Goal: Task Accomplishment & Management: Use online tool/utility

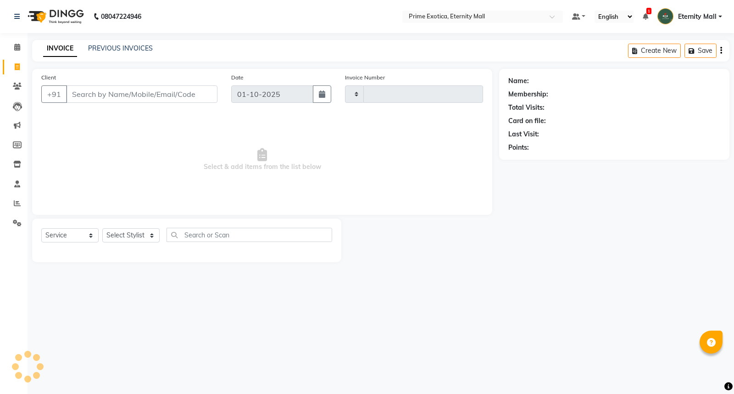
select select "service"
click at [151, 241] on select "Select Stylist" at bounding box center [130, 235] width 57 height 14
type input "3865"
select select "5774"
select select "66509"
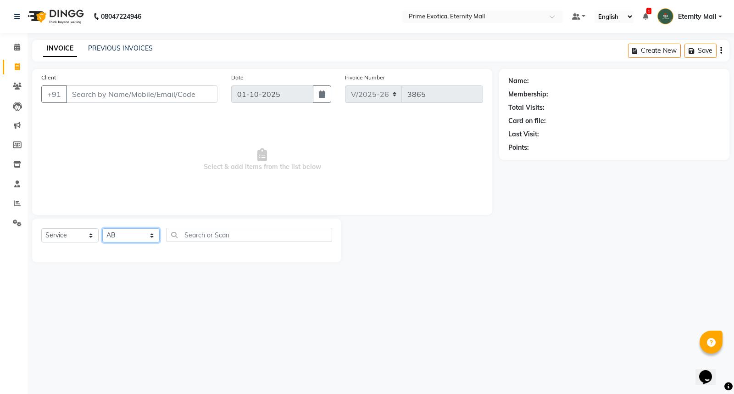
click at [102, 228] on select "Select Stylist AB ADMIN ajay vikram lakshane Isha Bahel Rajeshri shivani" at bounding box center [130, 235] width 57 height 14
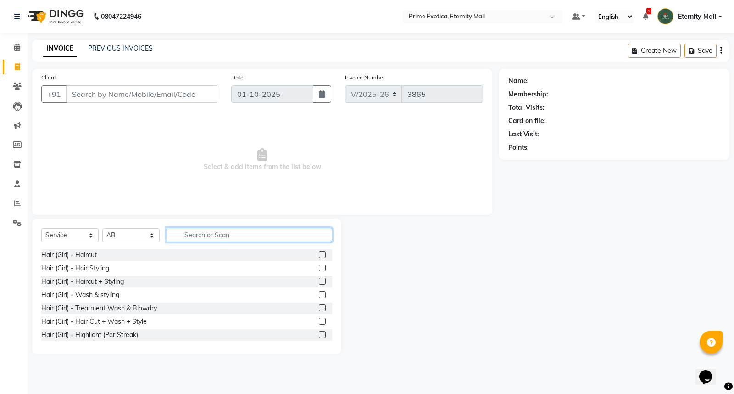
click at [223, 231] on input "text" at bounding box center [250, 235] width 166 height 14
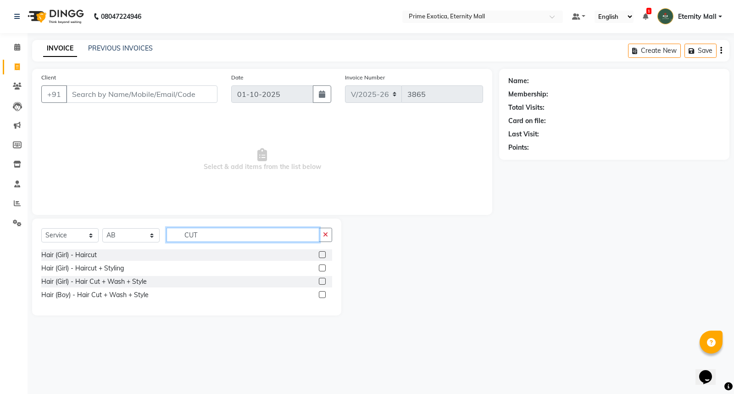
type input "CUT"
click at [325, 278] on label at bounding box center [322, 281] width 7 height 7
click at [325, 278] on input "checkbox" at bounding box center [322, 281] width 6 height 6
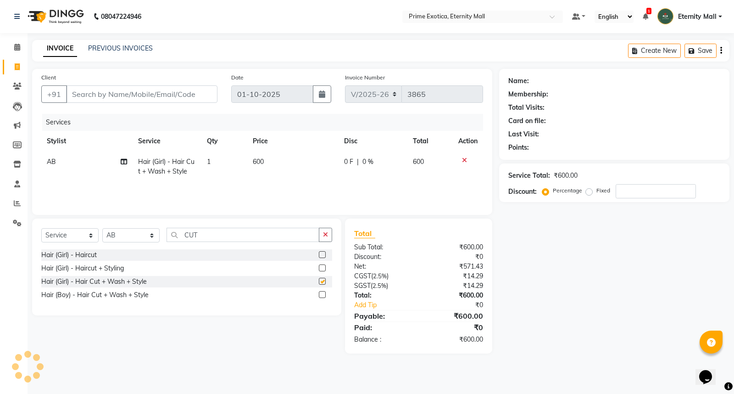
checkbox input "false"
click at [560, 248] on div "Name: Membership: Total Visits: Card on file: Last Visit: Points: Service Total…" at bounding box center [617, 211] width 237 height 284
drag, startPoint x: 356, startPoint y: 205, endPoint x: 365, endPoint y: 202, distance: 9.6
click at [365, 202] on div "Services Stylist Service Qty Price Disc Total Action AB Hair (Girl) - Hair Cut …" at bounding box center [262, 160] width 442 height 92
click at [86, 93] on input "Client" at bounding box center [141, 93] width 151 height 17
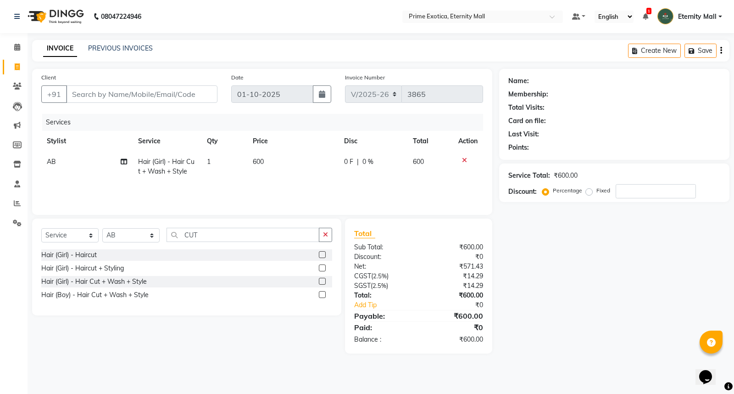
click at [517, 245] on div "Name: Membership: Total Visits: Card on file: Last Visit: Points: Service Total…" at bounding box center [617, 211] width 237 height 284
click at [465, 161] on icon at bounding box center [464, 160] width 5 height 6
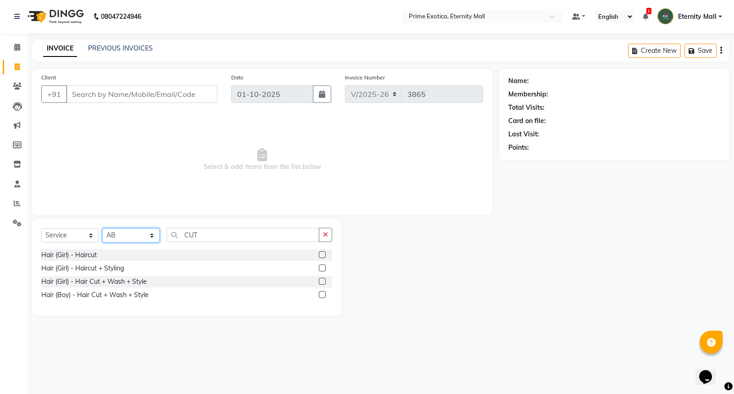
click at [129, 231] on select "Select Stylist AB ADMIN ajay vikram lakshane Isha Bahel Rajeshri shivani" at bounding box center [130, 235] width 57 height 14
select select "66179"
click at [102, 228] on select "Select Stylist AB ADMIN ajay vikram lakshane Isha Bahel Rajeshri shivani" at bounding box center [130, 235] width 57 height 14
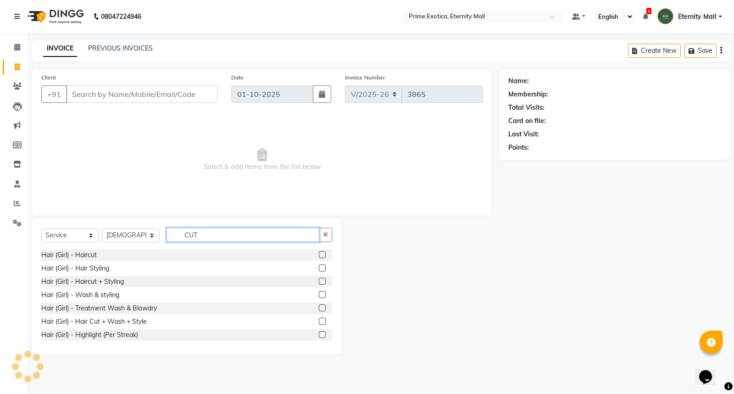
click at [230, 234] on input "CUT" at bounding box center [243, 235] width 153 height 14
type input "C"
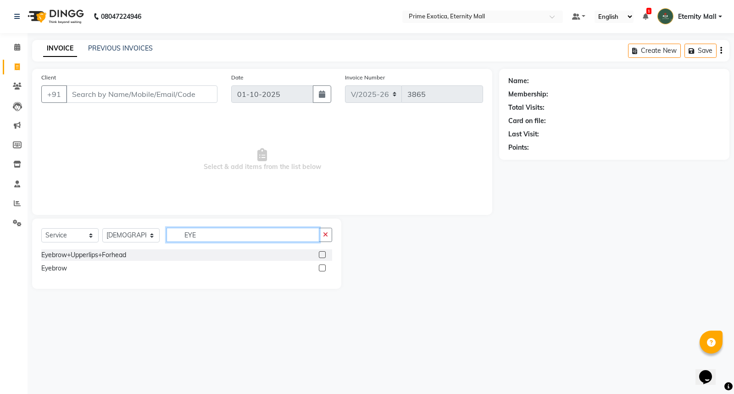
type input "EYE"
click at [319, 268] on label at bounding box center [322, 267] width 7 height 7
click at [319, 268] on input "checkbox" at bounding box center [322, 268] width 6 height 6
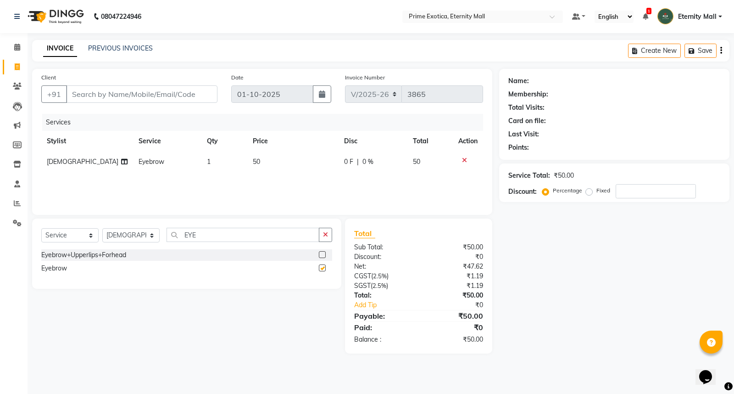
checkbox input "false"
click at [128, 235] on select "Select Stylist AB ADMIN ajay vikram lakshane Isha Bahel Rajeshri shivani" at bounding box center [130, 235] width 57 height 14
select select "36457"
click at [102, 228] on select "Select Stylist AB ADMIN ajay vikram lakshane Isha Bahel Rajeshri shivani" at bounding box center [130, 235] width 57 height 14
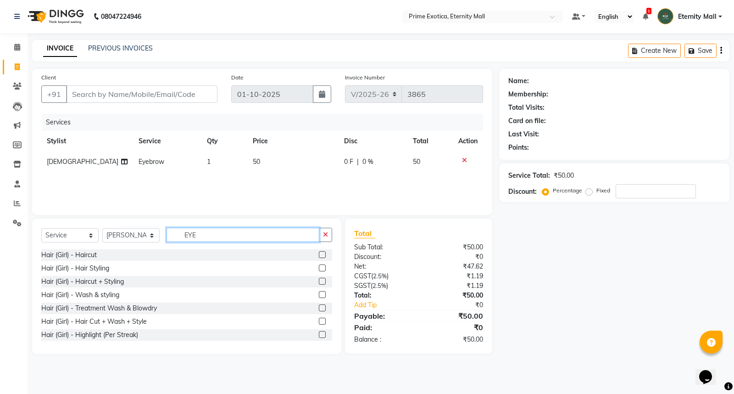
click at [212, 235] on input "EYE" at bounding box center [243, 235] width 153 height 14
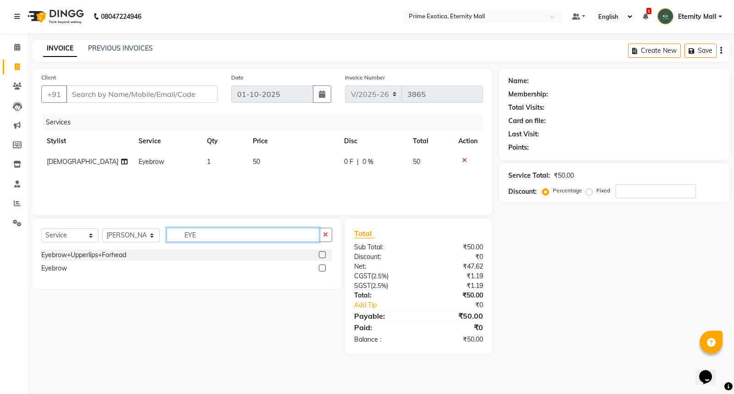
type input "EYE"
click at [322, 257] on label at bounding box center [322, 254] width 7 height 7
click at [322, 257] on input "checkbox" at bounding box center [322, 255] width 6 height 6
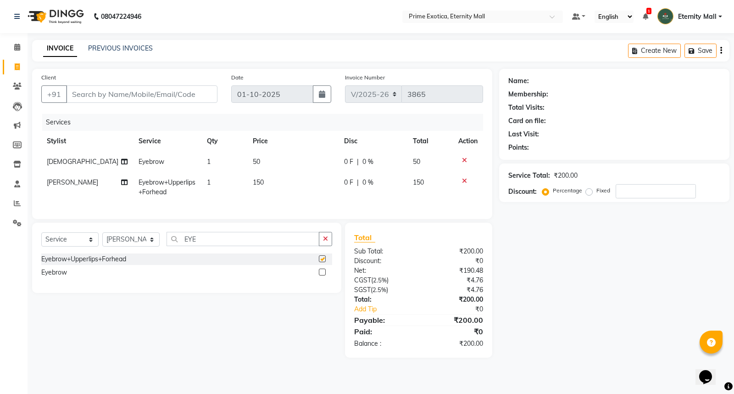
checkbox input "false"
click at [267, 180] on td "150" at bounding box center [292, 187] width 91 height 30
select select "36457"
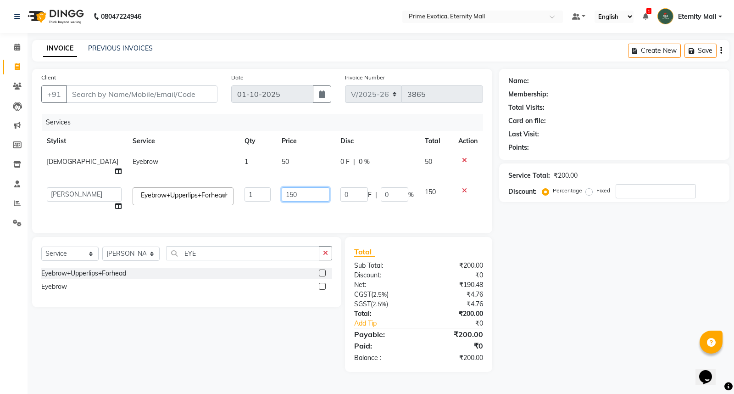
click at [292, 187] on input "150" at bounding box center [305, 194] width 47 height 14
type input "1"
type input "100"
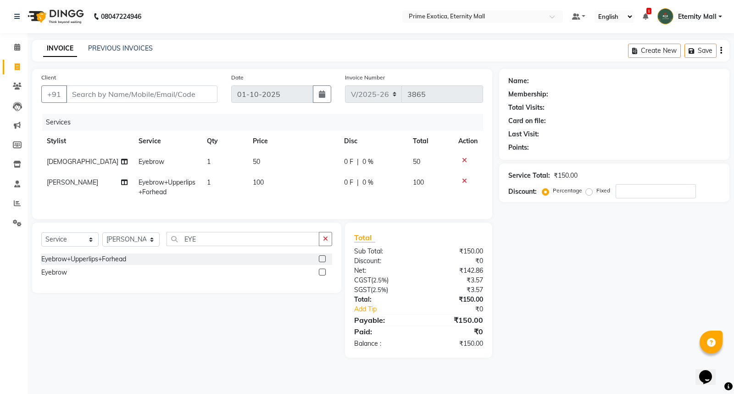
drag, startPoint x: 593, startPoint y: 257, endPoint x: 593, endPoint y: 251, distance: 6.0
click at [593, 257] on div "Name: Membership: Total Visits: Card on file: Last Visit: Points: Service Total…" at bounding box center [617, 213] width 237 height 289
click at [80, 90] on input "Client" at bounding box center [141, 93] width 151 height 17
type input "9"
type input "0"
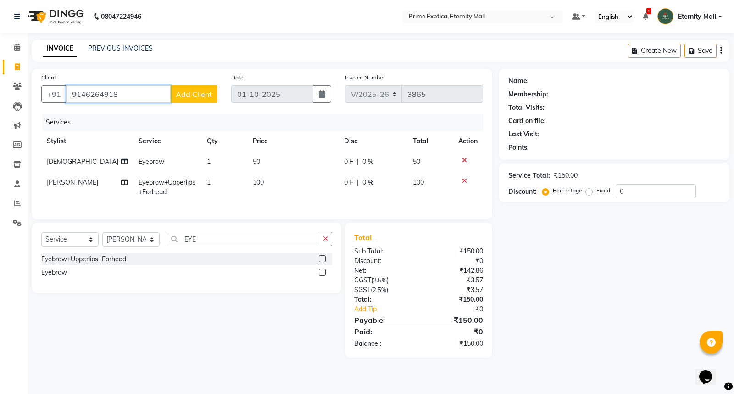
type input "9146264918"
click at [203, 93] on span "Add Client" at bounding box center [194, 93] width 36 height 9
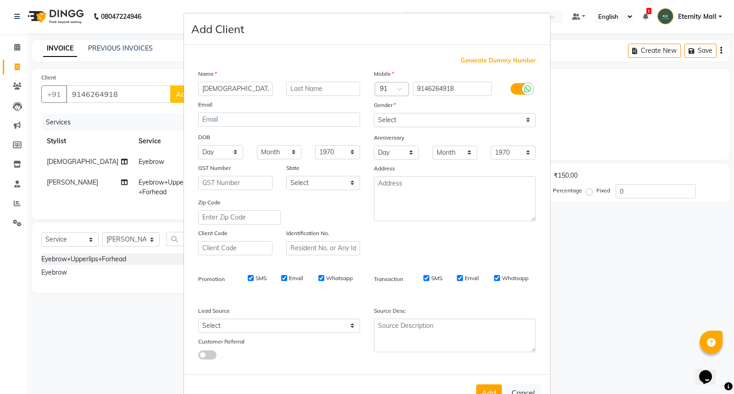
type input "[DEMOGRAPHIC_DATA]"
click at [418, 113] on select "Select Male Female Other Prefer Not To Say" at bounding box center [455, 120] width 162 height 14
select select "female"
click at [374, 113] on select "Select Male Female Other Prefer Not To Say" at bounding box center [455, 120] width 162 height 14
click at [492, 390] on button "Add" at bounding box center [489, 392] width 26 height 17
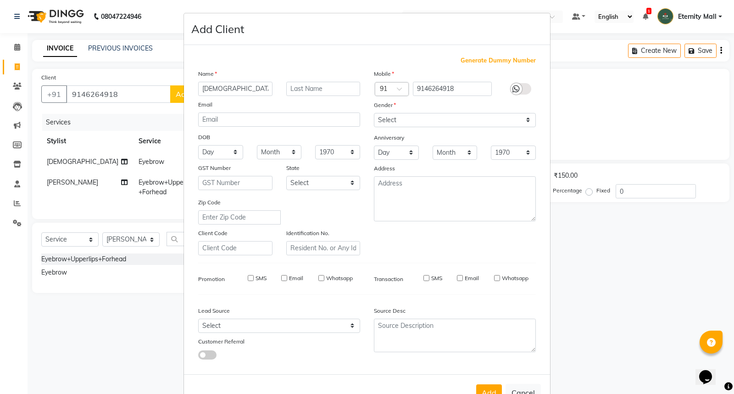
select select
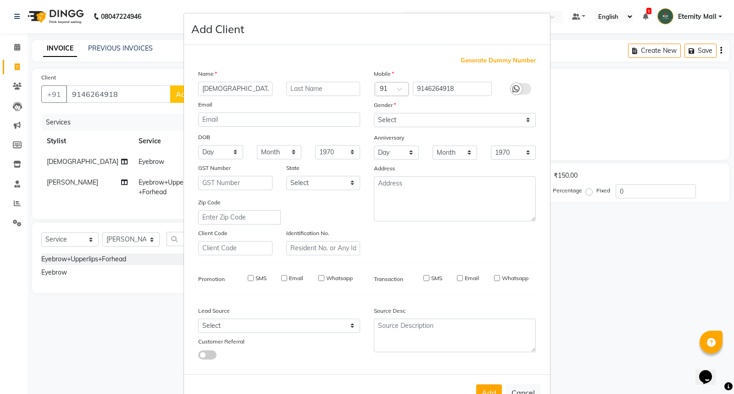
select select
checkbox input "false"
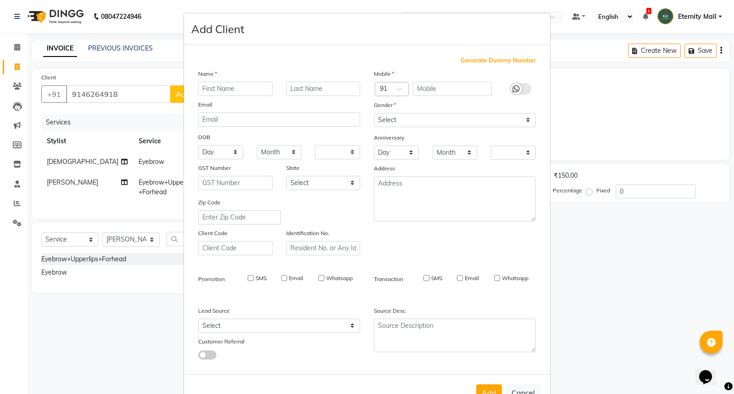
checkbox input "false"
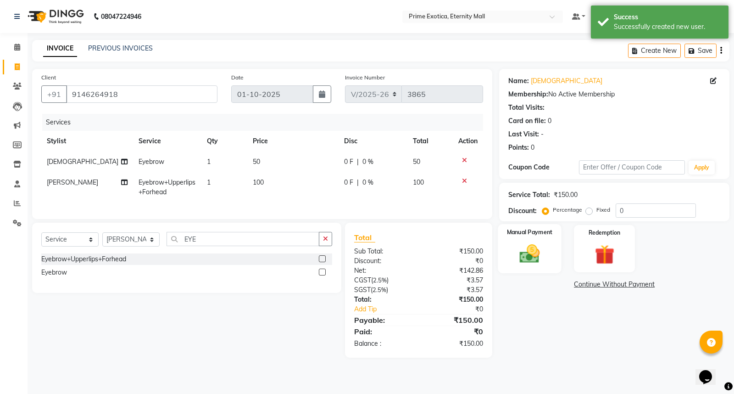
click at [522, 257] on img at bounding box center [529, 253] width 33 height 23
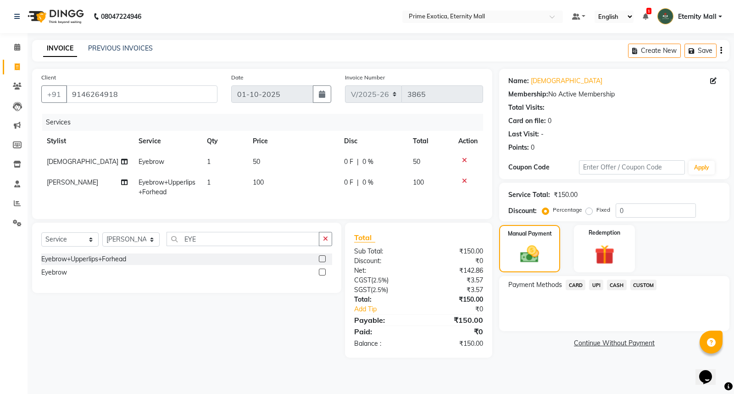
click at [598, 288] on span "UPI" at bounding box center [596, 284] width 14 height 11
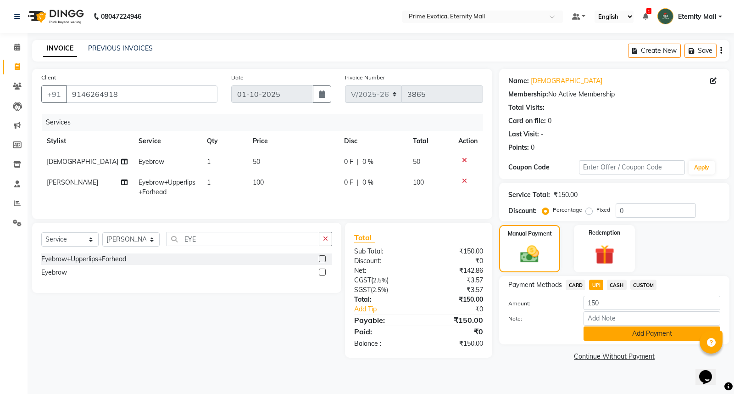
click at [647, 335] on button "Add Payment" at bounding box center [651, 333] width 137 height 14
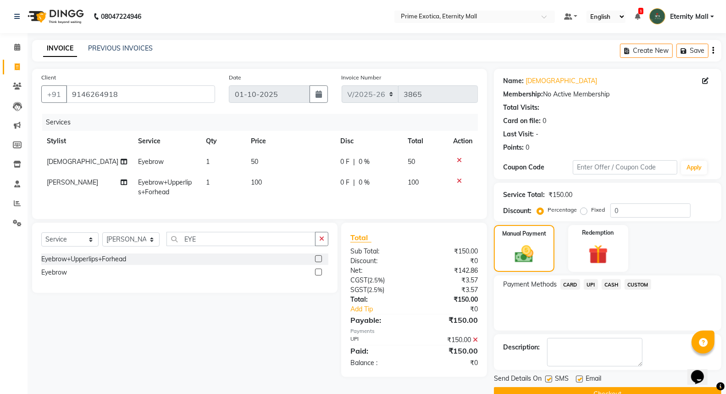
click at [601, 393] on button "Checkout" at bounding box center [608, 394] width 228 height 14
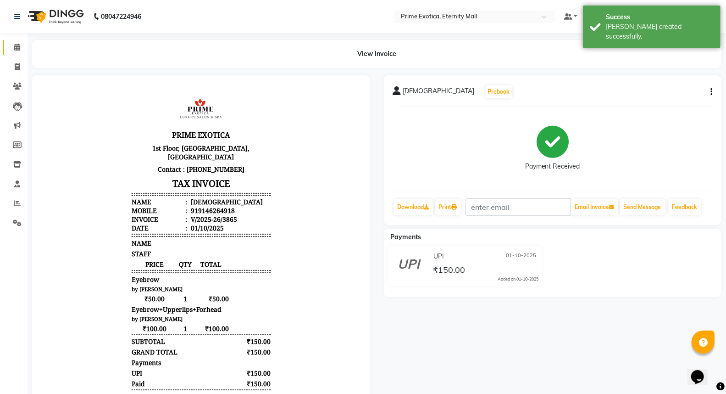
click at [15, 40] on link "Calendar" at bounding box center [14, 47] width 22 height 15
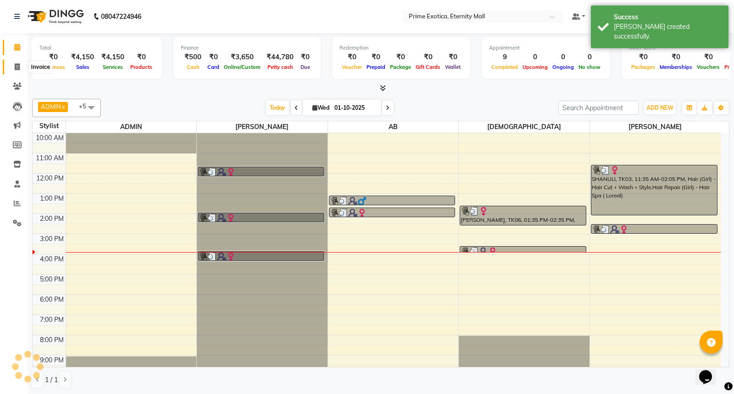
click at [22, 68] on span at bounding box center [17, 67] width 16 height 11
select select "service"
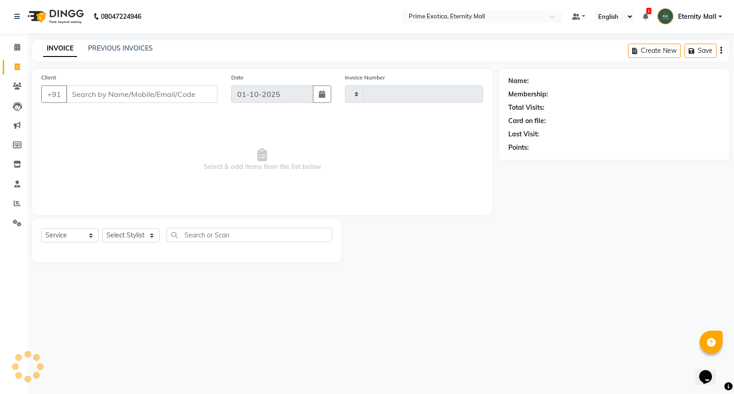
type input "3866"
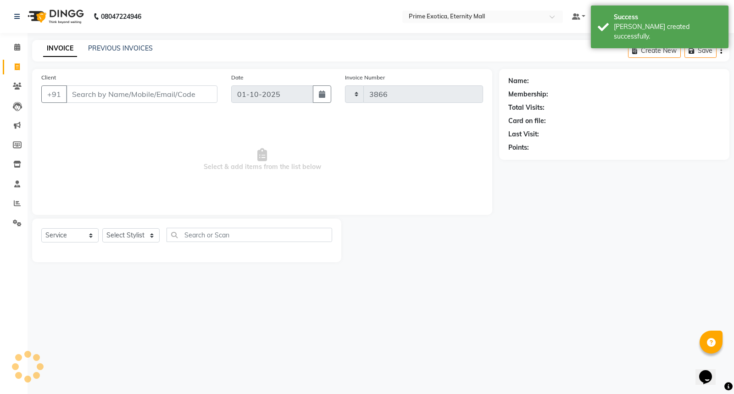
select select "5774"
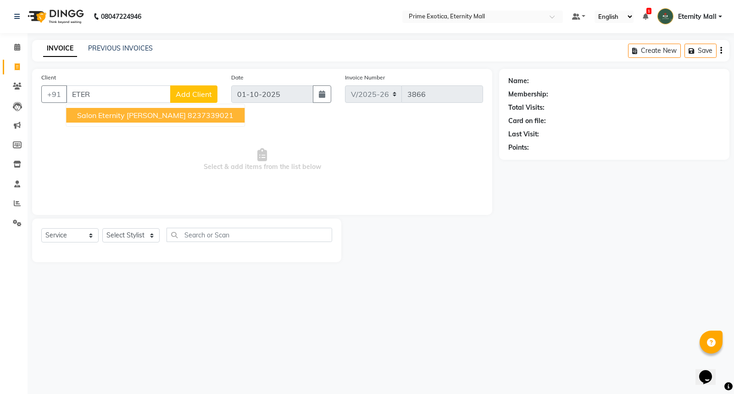
click at [134, 119] on span "Salon eternity [PERSON_NAME]" at bounding box center [131, 115] width 109 height 9
type input "8237339021"
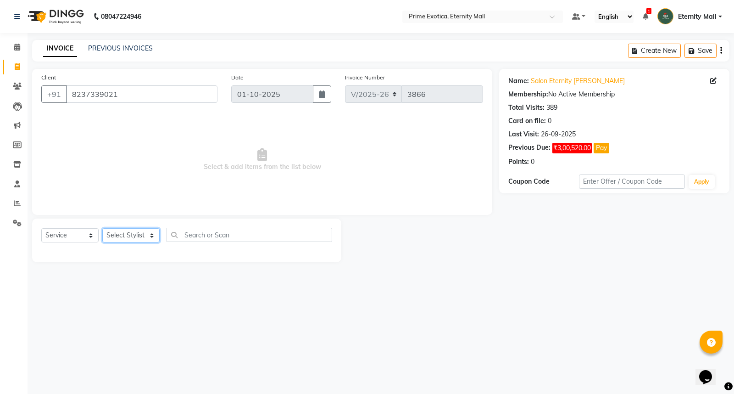
click at [149, 239] on select "Select Stylist AB ADMIN ajay vikram lakshane Isha Bahel Rajeshri shivani" at bounding box center [130, 235] width 57 height 14
select select "66509"
click at [102, 228] on select "Select Stylist AB ADMIN ajay vikram lakshane Isha Bahel Rajeshri shivani" at bounding box center [130, 235] width 57 height 14
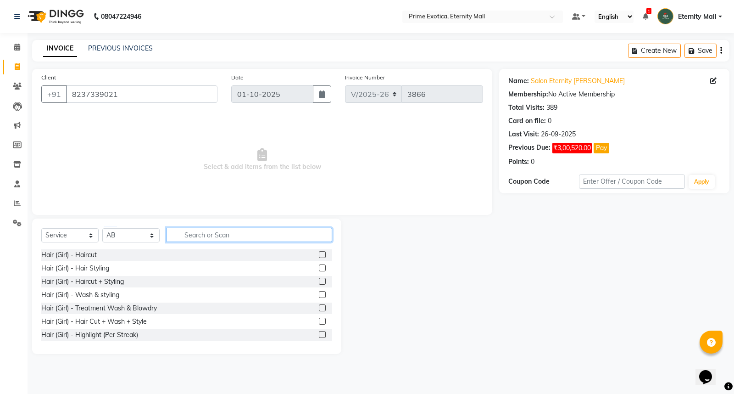
click at [202, 232] on input "text" at bounding box center [250, 235] width 166 height 14
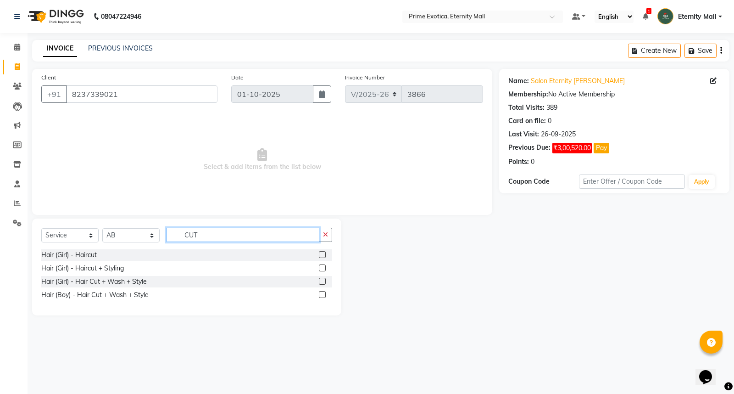
type input "CUT"
click at [321, 278] on label at bounding box center [322, 281] width 7 height 7
click at [321, 278] on input "checkbox" at bounding box center [322, 281] width 6 height 6
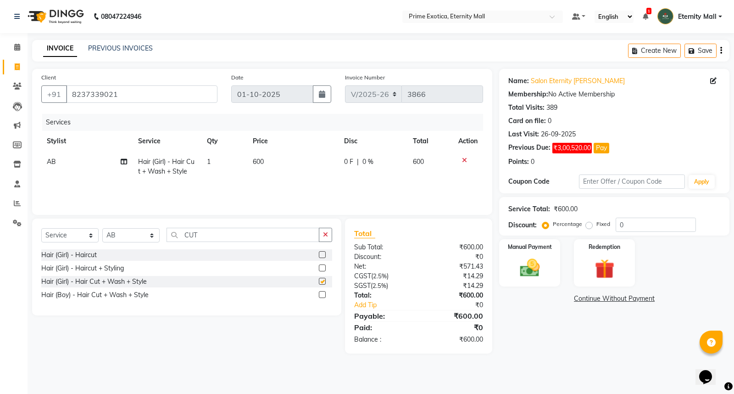
checkbox input "false"
click at [535, 278] on img at bounding box center [529, 267] width 33 height 23
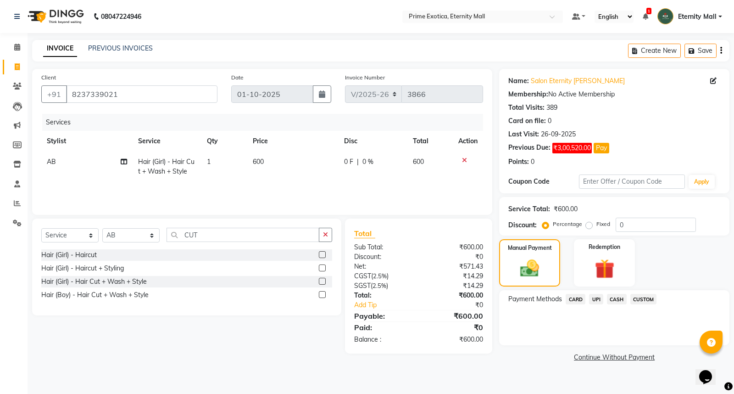
click at [601, 294] on span "UPI" at bounding box center [596, 299] width 14 height 11
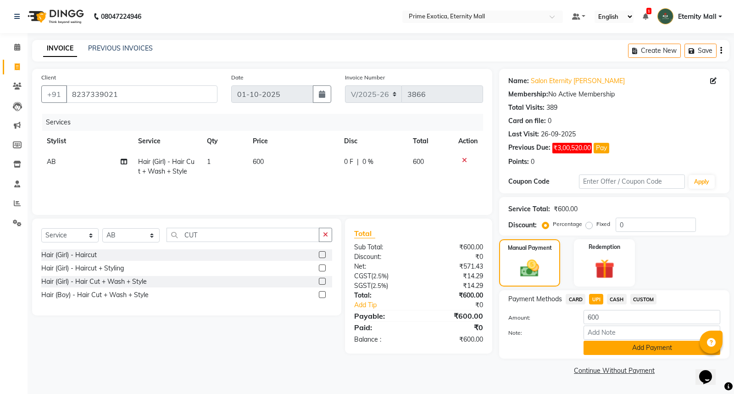
click at [619, 342] on button "Add Payment" at bounding box center [651, 347] width 137 height 14
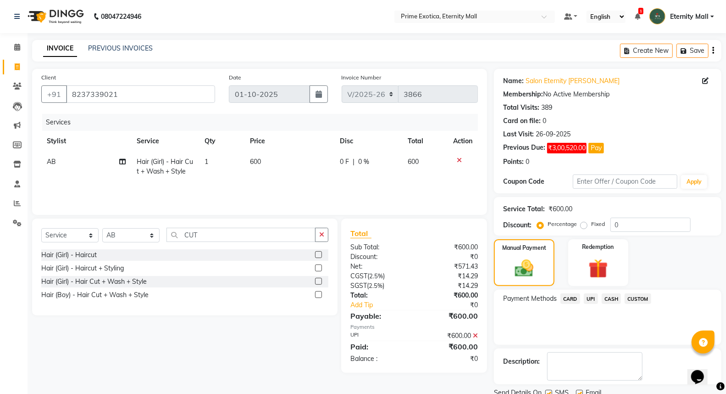
scroll to position [35, 0]
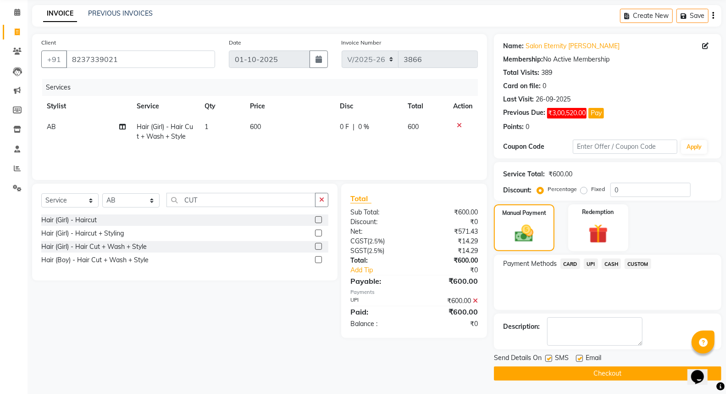
click at [612, 370] on button "Checkout" at bounding box center [608, 373] width 228 height 14
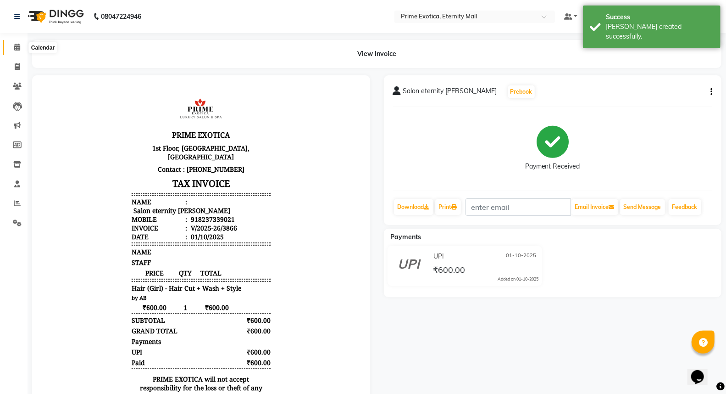
click at [13, 49] on span at bounding box center [17, 47] width 16 height 11
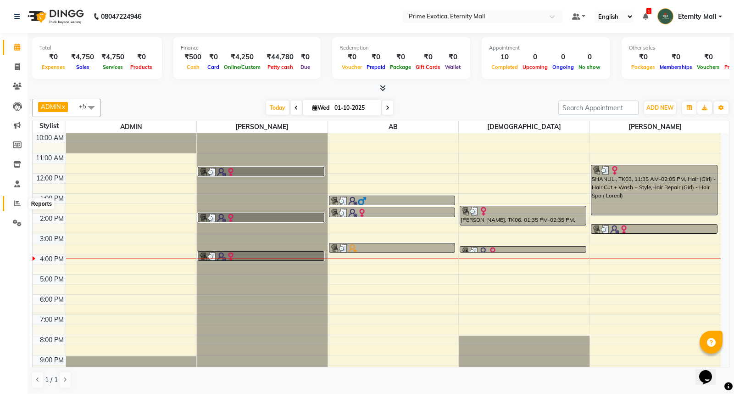
click at [14, 200] on icon at bounding box center [17, 203] width 7 height 7
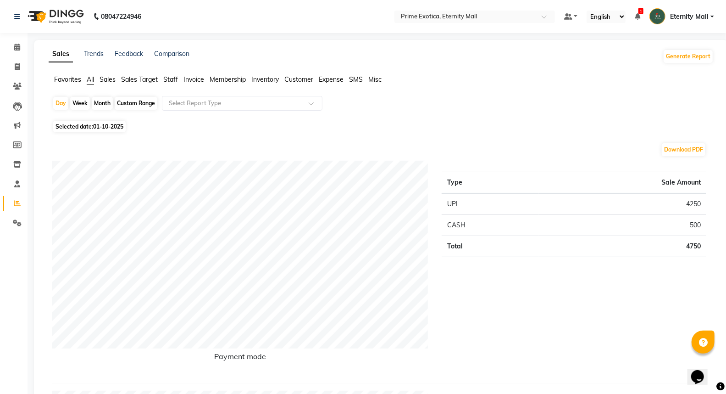
click at [86, 124] on span "Selected date: [DATE]" at bounding box center [89, 126] width 72 height 11
select select "10"
select select "2025"
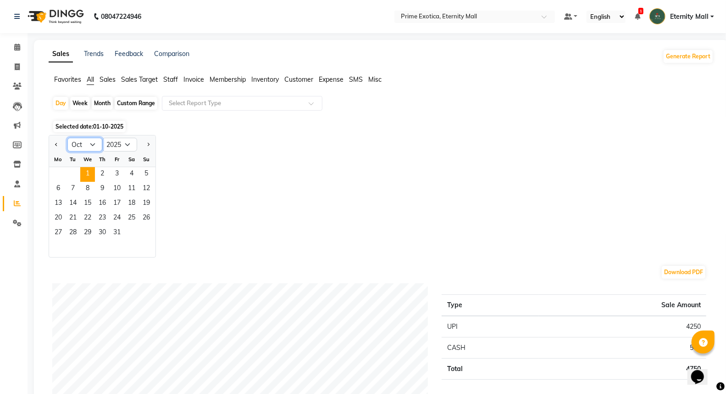
click at [81, 149] on select "Jan Feb Mar Apr May Jun [DATE] Aug Sep Oct Nov Dec" at bounding box center [84, 145] width 35 height 14
select select "9"
click at [67, 138] on select "Jan Feb Mar Apr May Jun [DATE] Aug Sep Oct Nov Dec" at bounding box center [84, 145] width 35 height 14
click at [55, 230] on span "29" at bounding box center [58, 233] width 15 height 15
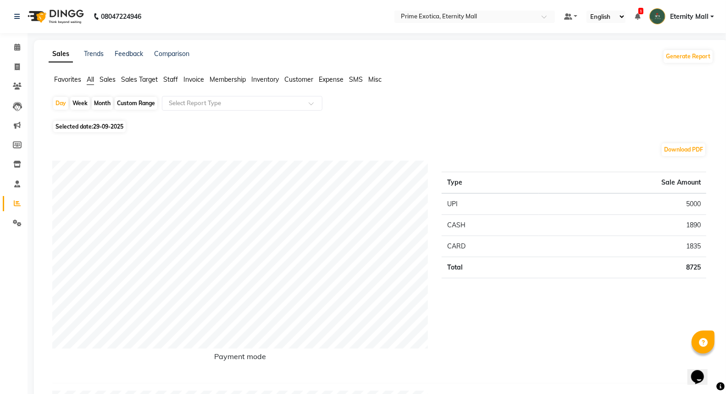
click at [173, 80] on span "Staff" at bounding box center [170, 79] width 15 height 8
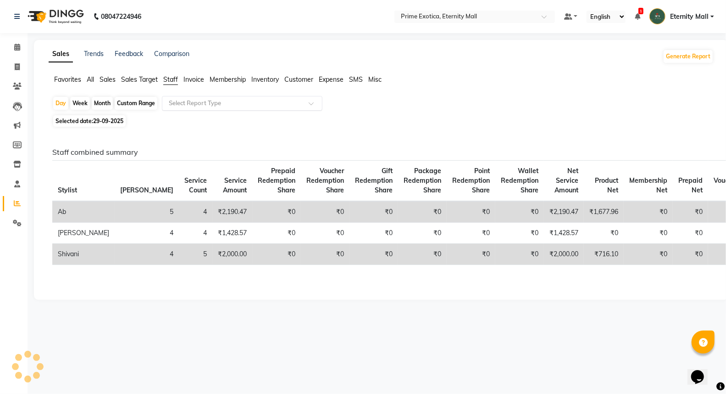
click at [201, 102] on input "text" at bounding box center [233, 103] width 132 height 9
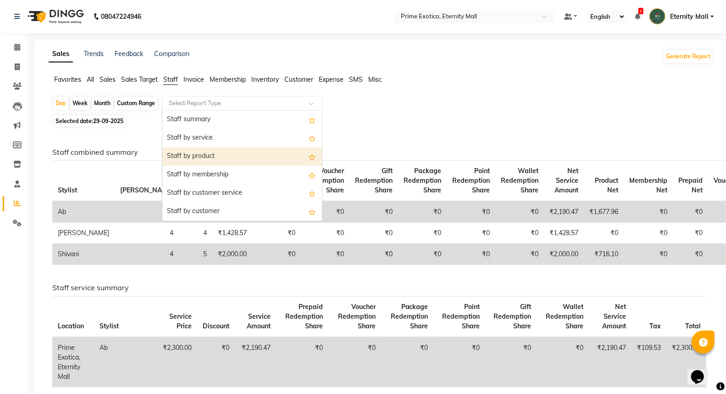
click at [213, 157] on div "Staff by product" at bounding box center [242, 156] width 160 height 18
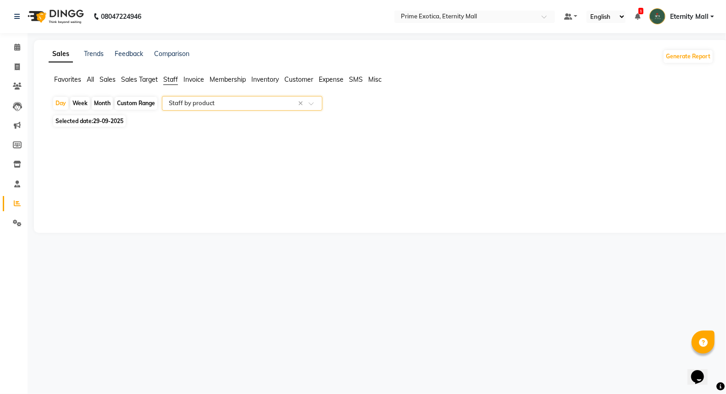
select select "filtered_report"
select select "csv"
click at [12, 46] on span at bounding box center [17, 47] width 16 height 11
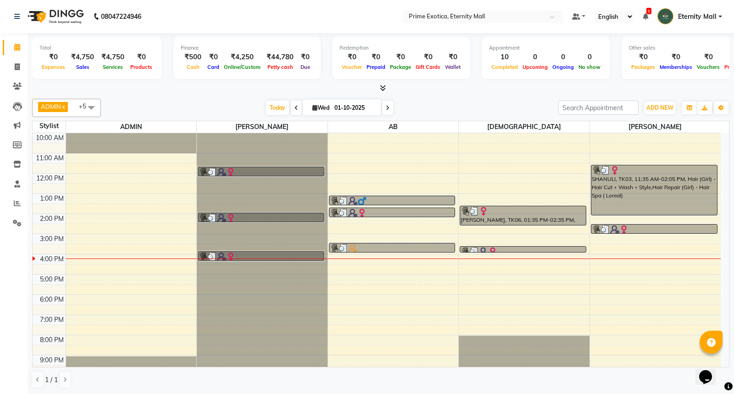
click at [385, 89] on icon at bounding box center [383, 87] width 6 height 7
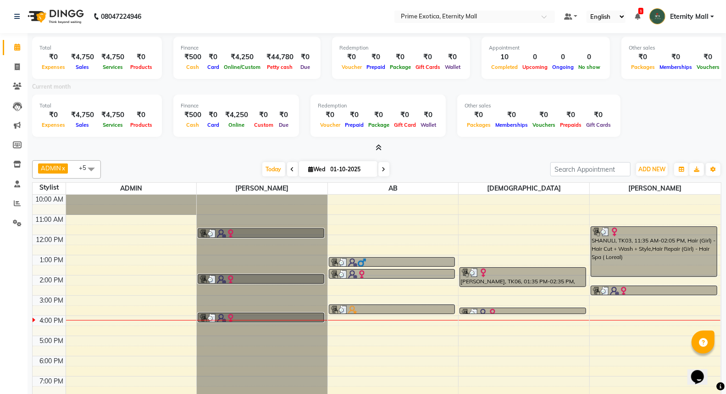
click at [379, 145] on icon at bounding box center [379, 147] width 6 height 7
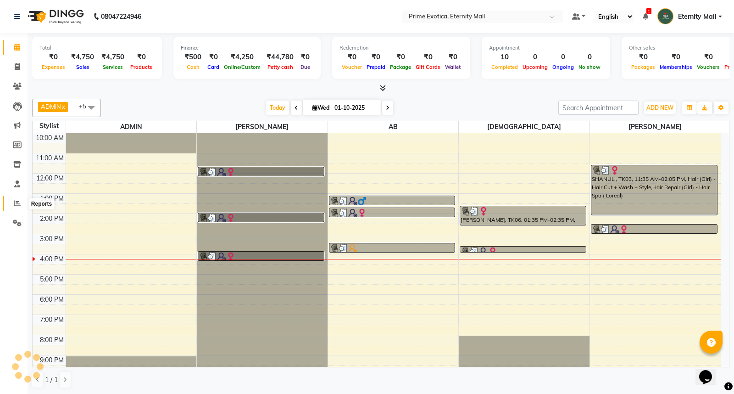
click at [17, 199] on span at bounding box center [17, 203] width 16 height 11
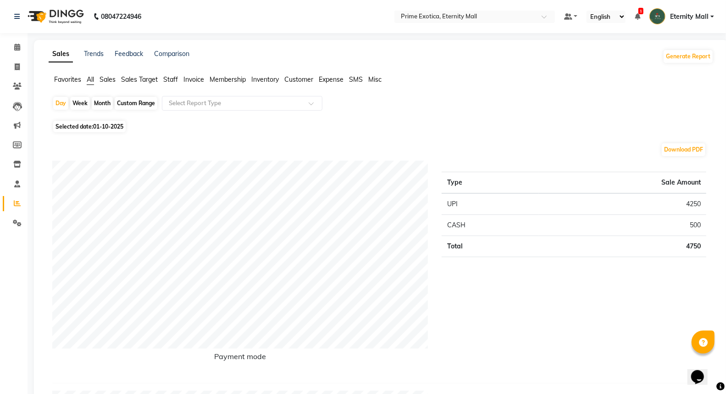
click at [83, 126] on span "Selected date: [DATE]" at bounding box center [89, 126] width 72 height 11
select select "10"
select select "2025"
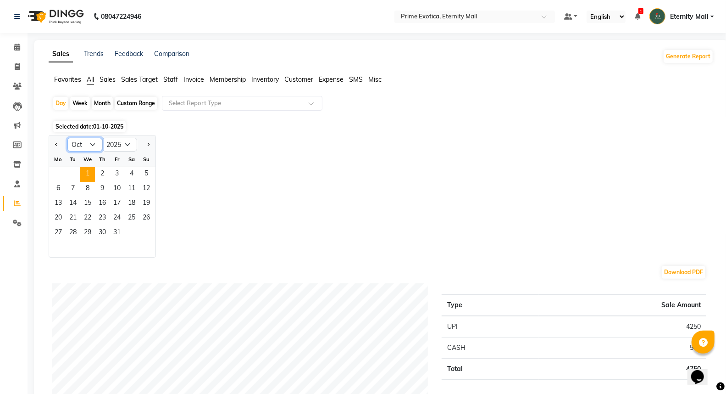
click at [76, 145] on select "Jan Feb Mar Apr May Jun [DATE] Aug Sep Oct Nov Dec" at bounding box center [84, 145] width 35 height 14
select select "9"
click at [67, 138] on select "Jan Feb Mar Apr May Jun [DATE] Aug Sep Oct Nov Dec" at bounding box center [84, 145] width 35 height 14
click at [54, 231] on span "29" at bounding box center [58, 233] width 15 height 15
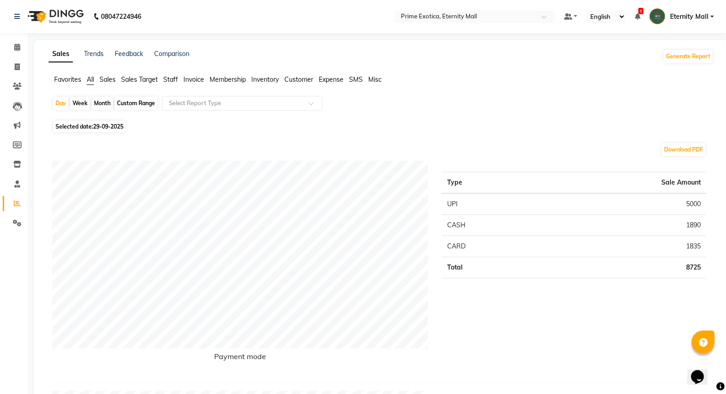
click at [173, 79] on span "Staff" at bounding box center [170, 79] width 15 height 8
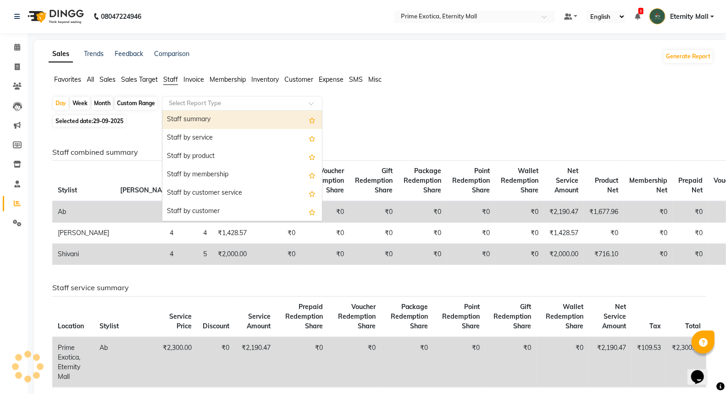
click at [228, 110] on ng-select "Select Report Type Staff summary Staff by service Staff by product Staff by mem…" at bounding box center [242, 103] width 161 height 15
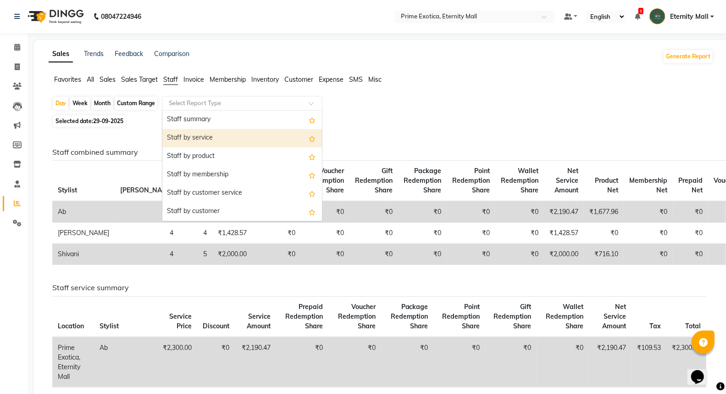
click at [224, 130] on div "Staff by service" at bounding box center [242, 138] width 160 height 18
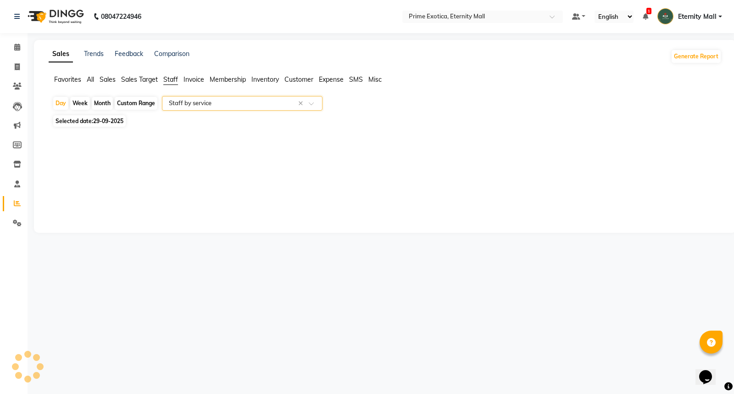
select select "filtered_report"
select select "csv"
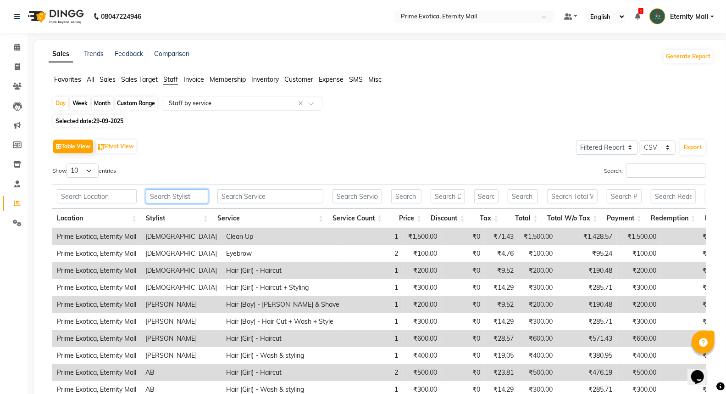
click at [193, 191] on input "text" at bounding box center [177, 196] width 62 height 14
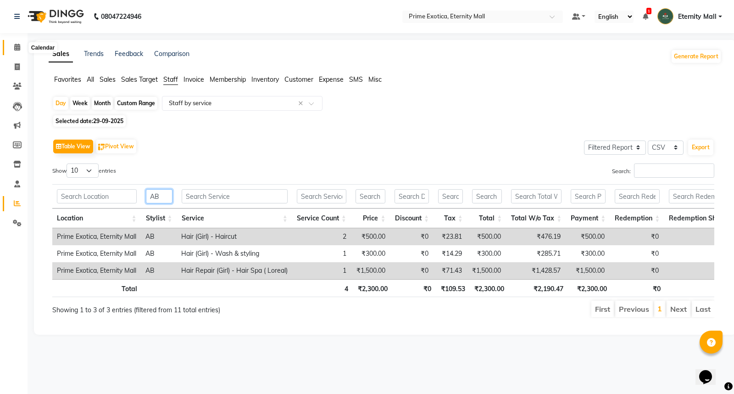
type input "AB"
click at [11, 47] on span at bounding box center [17, 47] width 16 height 11
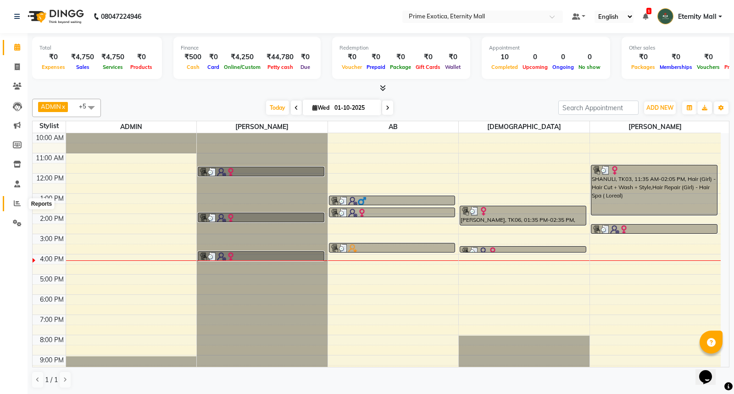
click at [11, 202] on span at bounding box center [17, 203] width 16 height 11
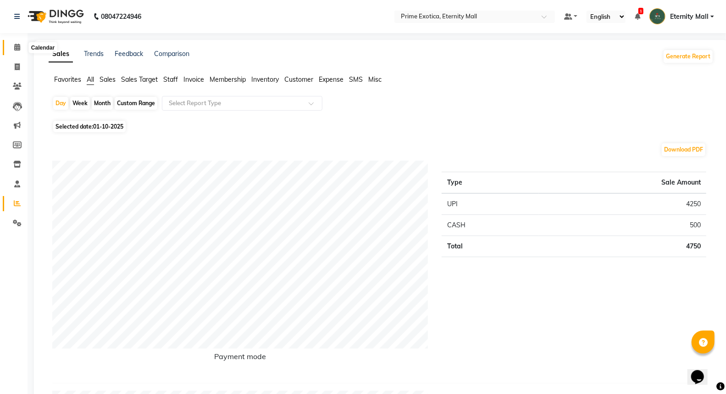
click at [17, 47] on icon at bounding box center [17, 47] width 6 height 7
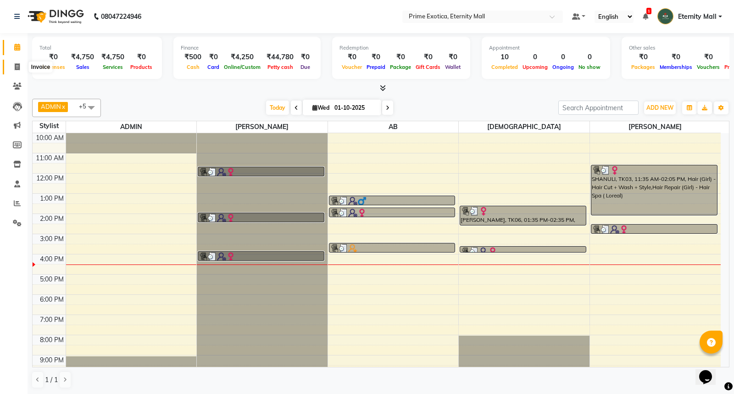
click at [15, 65] on icon at bounding box center [17, 66] width 5 height 7
select select "service"
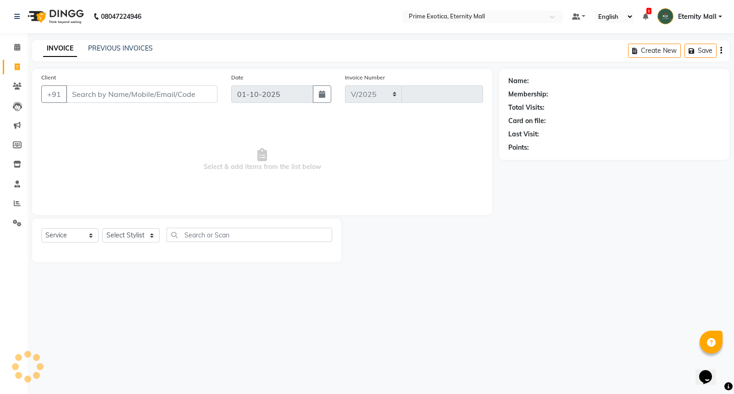
select select "5774"
type input "3867"
click at [147, 44] on link "PREVIOUS INVOICES" at bounding box center [120, 48] width 65 height 8
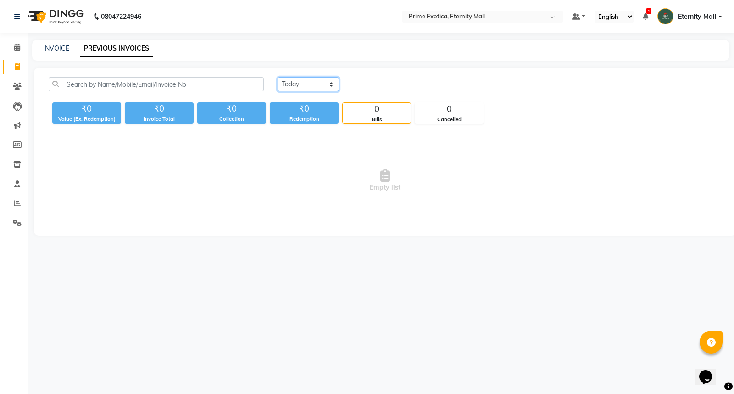
click at [308, 89] on select "[DATE] [DATE] Custom Range" at bounding box center [308, 84] width 61 height 14
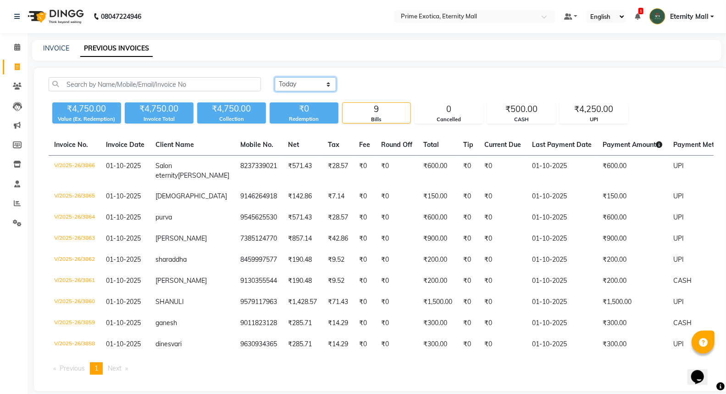
select select "range"
click at [275, 77] on select "[DATE] [DATE] Custom Range" at bounding box center [305, 84] width 61 height 14
click at [392, 85] on input "01-10-2025" at bounding box center [380, 84] width 64 height 13
select select "10"
select select "2025"
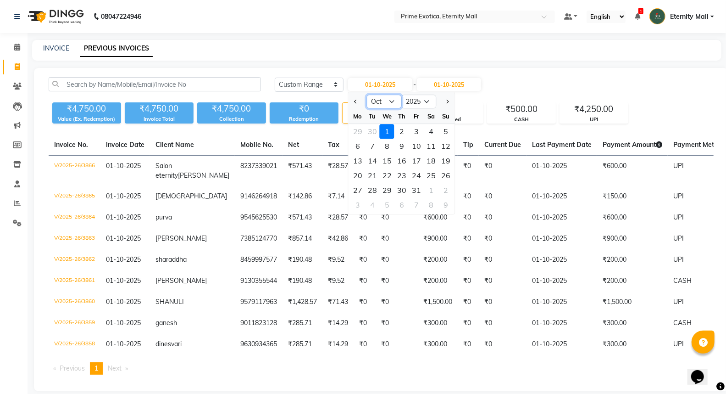
click at [381, 106] on select "Jan Feb Mar Apr May Jun [DATE] Aug Sep Oct Nov Dec" at bounding box center [384, 101] width 35 height 14
select select "9"
click at [367, 94] on select "Jan Feb Mar Apr May Jun [DATE] Aug Sep Oct Nov Dec" at bounding box center [384, 101] width 35 height 14
click at [363, 131] on div "1" at bounding box center [357, 131] width 15 height 15
type input "01-09-2025"
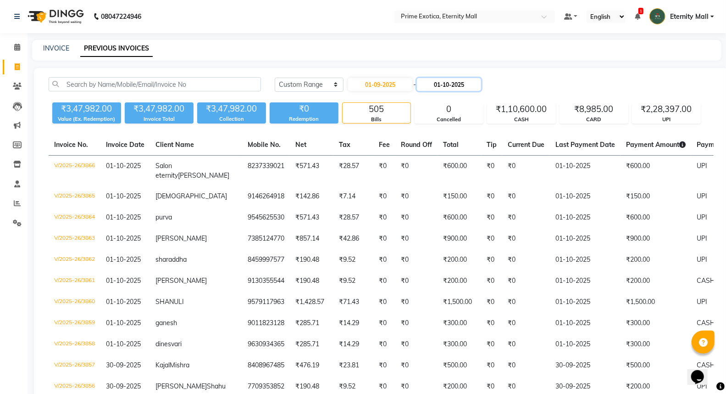
click at [437, 86] on input "01-10-2025" at bounding box center [449, 84] width 64 height 13
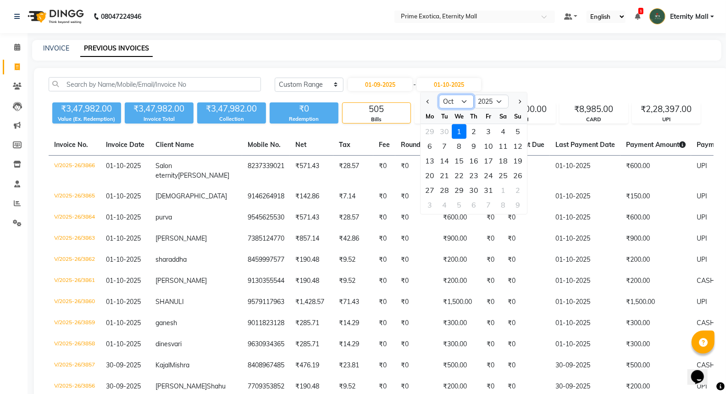
click at [459, 104] on select "Sep Oct Nov Dec" at bounding box center [456, 101] width 35 height 14
select select "9"
click at [439, 94] on select "Sep Oct Nov Dec" at bounding box center [456, 101] width 35 height 14
click at [450, 188] on div "30" at bounding box center [445, 190] width 15 height 15
type input "30-09-2025"
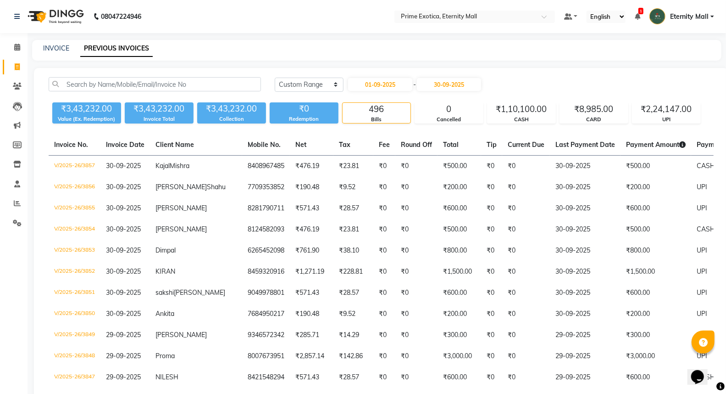
click at [548, 85] on div "[DATE] [DATE] Custom Range [DATE] - [DATE]" at bounding box center [494, 84] width 439 height 15
drag, startPoint x: 196, startPoint y: 106, endPoint x: 251, endPoint y: 99, distance: 56.0
click at [251, 99] on div "₹3,43,232.00 Value (Ex. Redemption) ₹3,43,232.00 Invoice Total ₹3,43,232.00 Col…" at bounding box center [381, 111] width 665 height 25
click at [11, 44] on span at bounding box center [17, 47] width 16 height 11
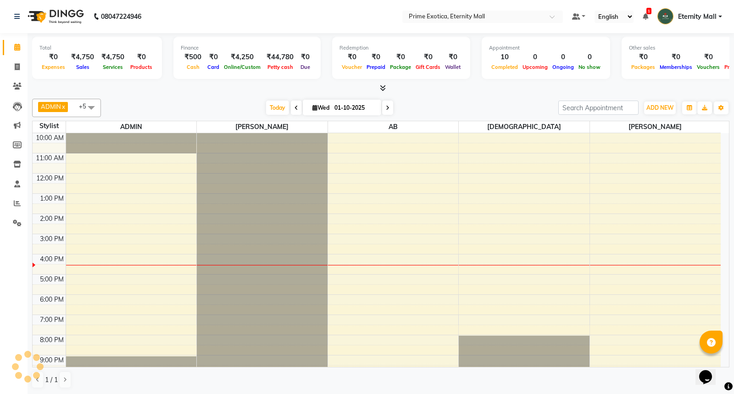
click at [380, 89] on icon at bounding box center [383, 87] width 6 height 7
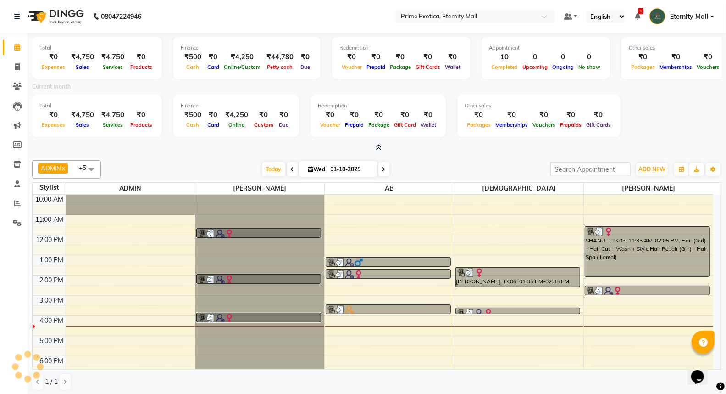
click at [378, 145] on icon at bounding box center [379, 147] width 6 height 7
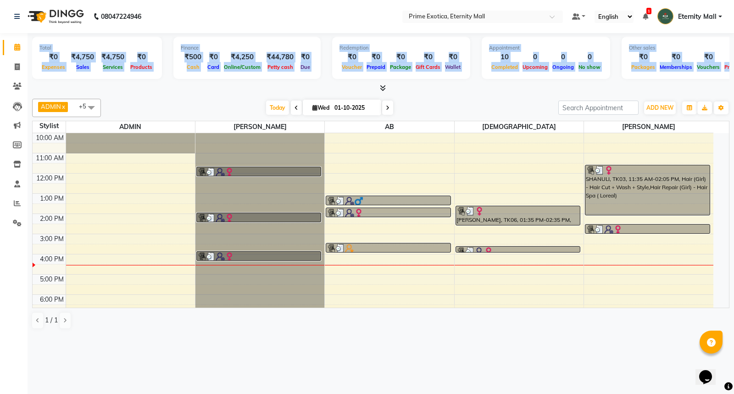
scroll to position [0, 53]
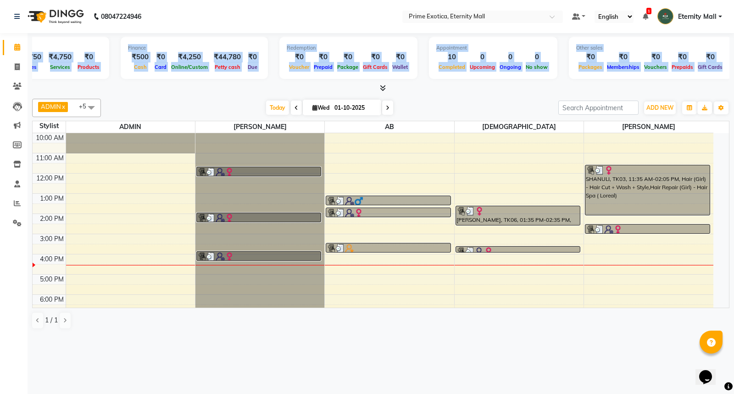
drag, startPoint x: 39, startPoint y: 46, endPoint x: 77, endPoint y: 84, distance: 54.2
click at [77, 84] on div "Total ₹0 Expenses ₹4,750 Sales ₹4,750 Services ₹0 Products Finance ₹500 Cash ₹0…" at bounding box center [380, 63] width 697 height 60
